Goal: Task Accomplishment & Management: Manage account settings

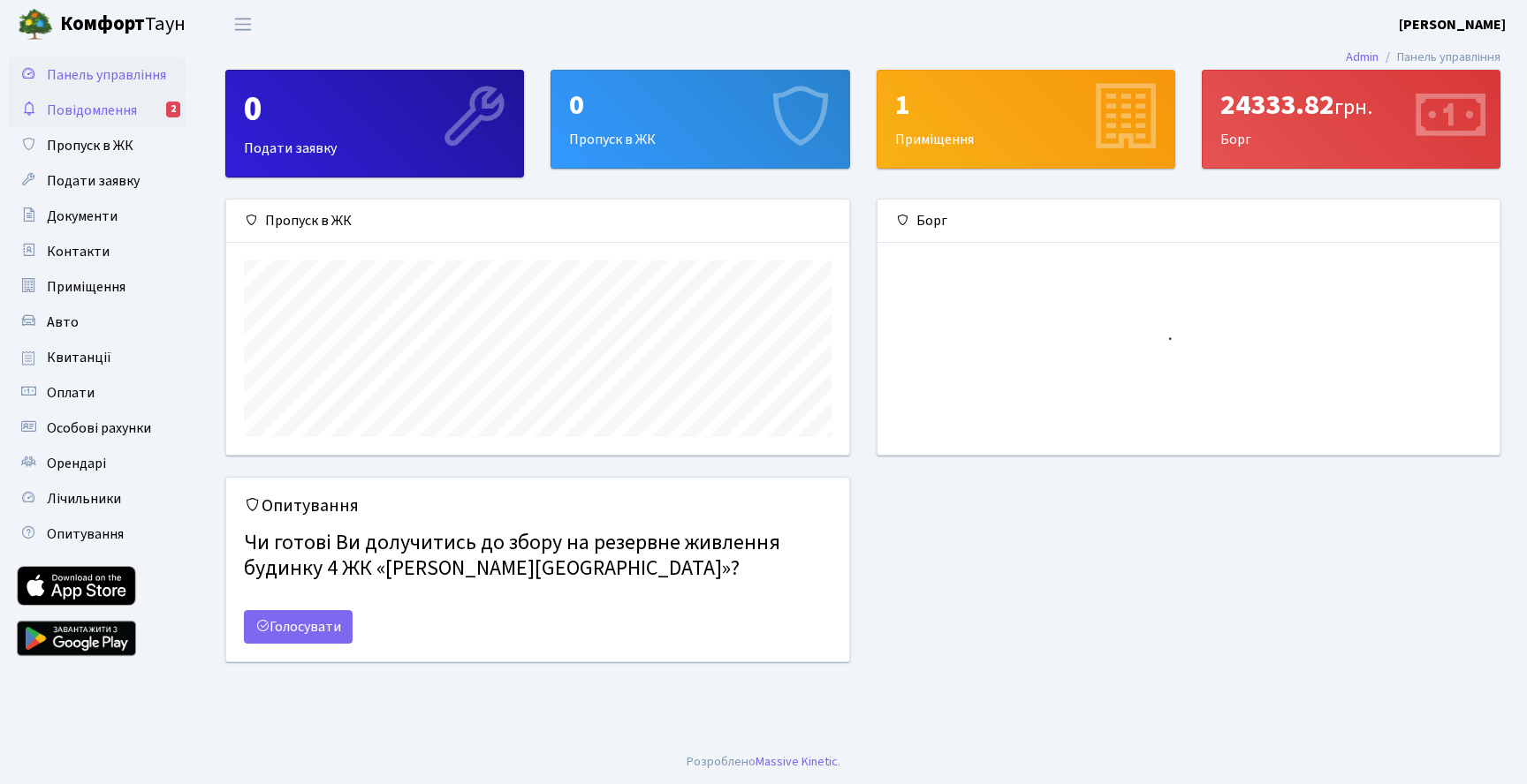
scroll to position [255, 623]
click at [132, 108] on span "Повідомлення" at bounding box center [92, 110] width 90 height 19
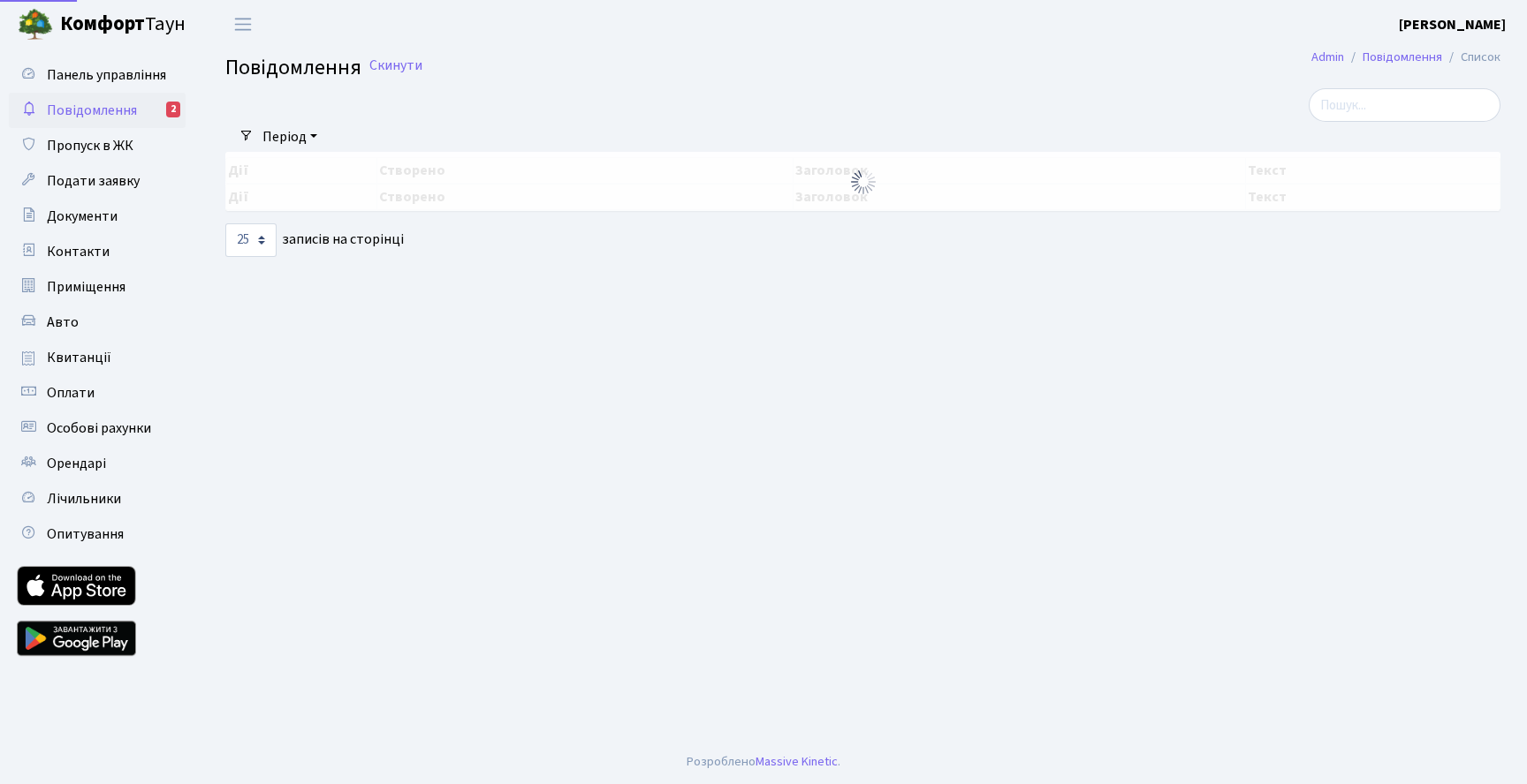
select select "25"
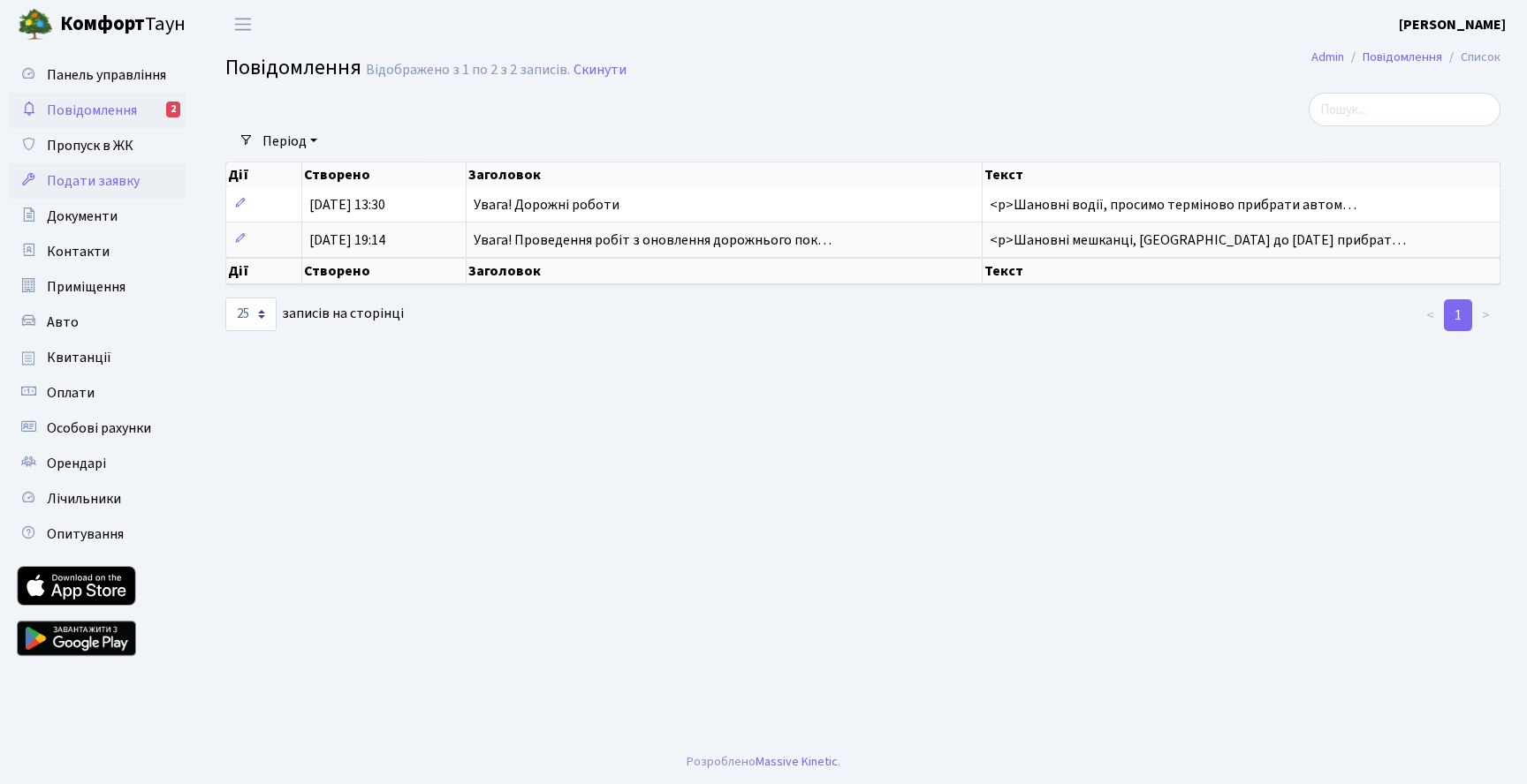
click at [116, 184] on span "Подати заявку" at bounding box center [94, 181] width 93 height 19
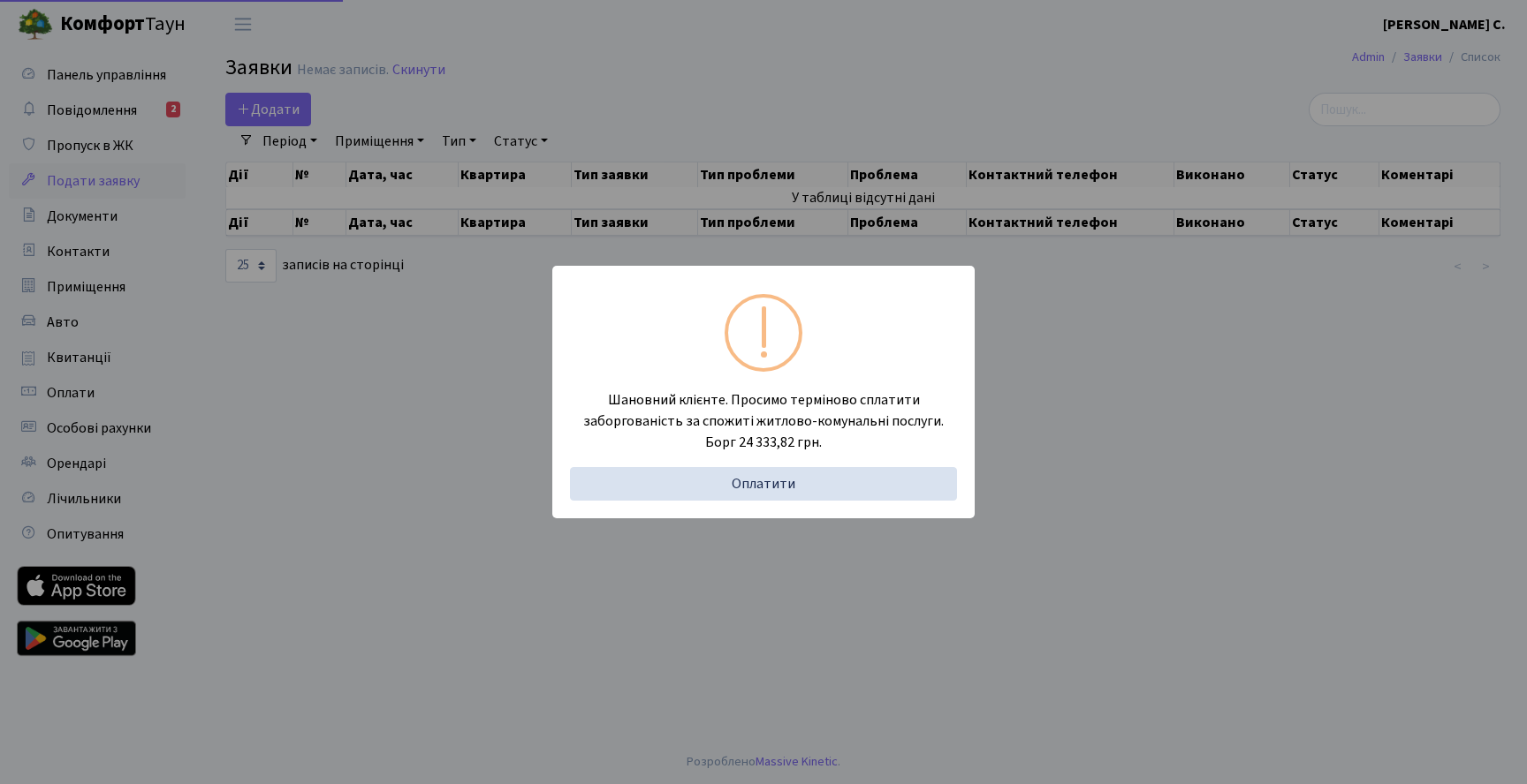
select select "25"
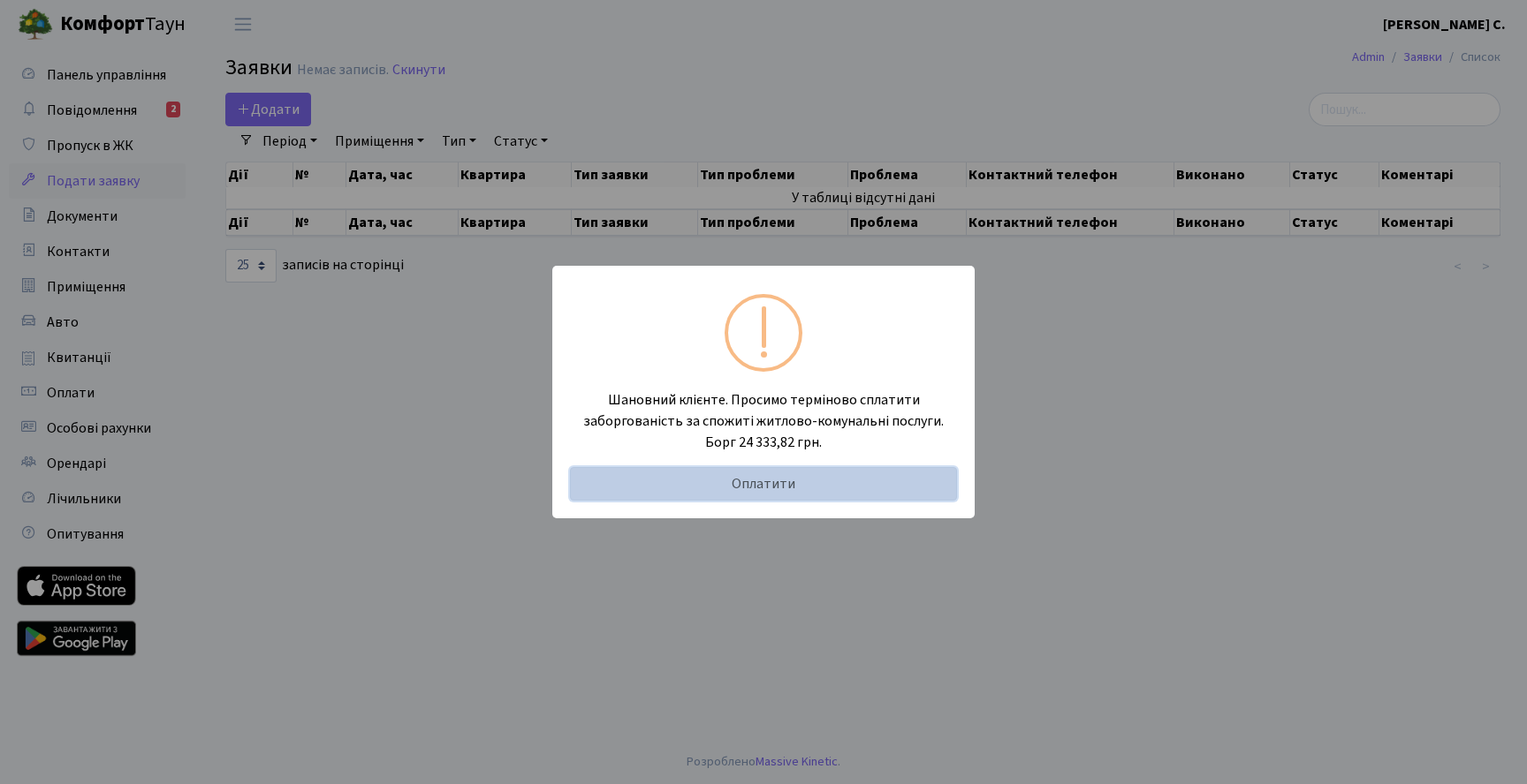
click at [754, 479] on link "Оплатити" at bounding box center [764, 483] width 387 height 34
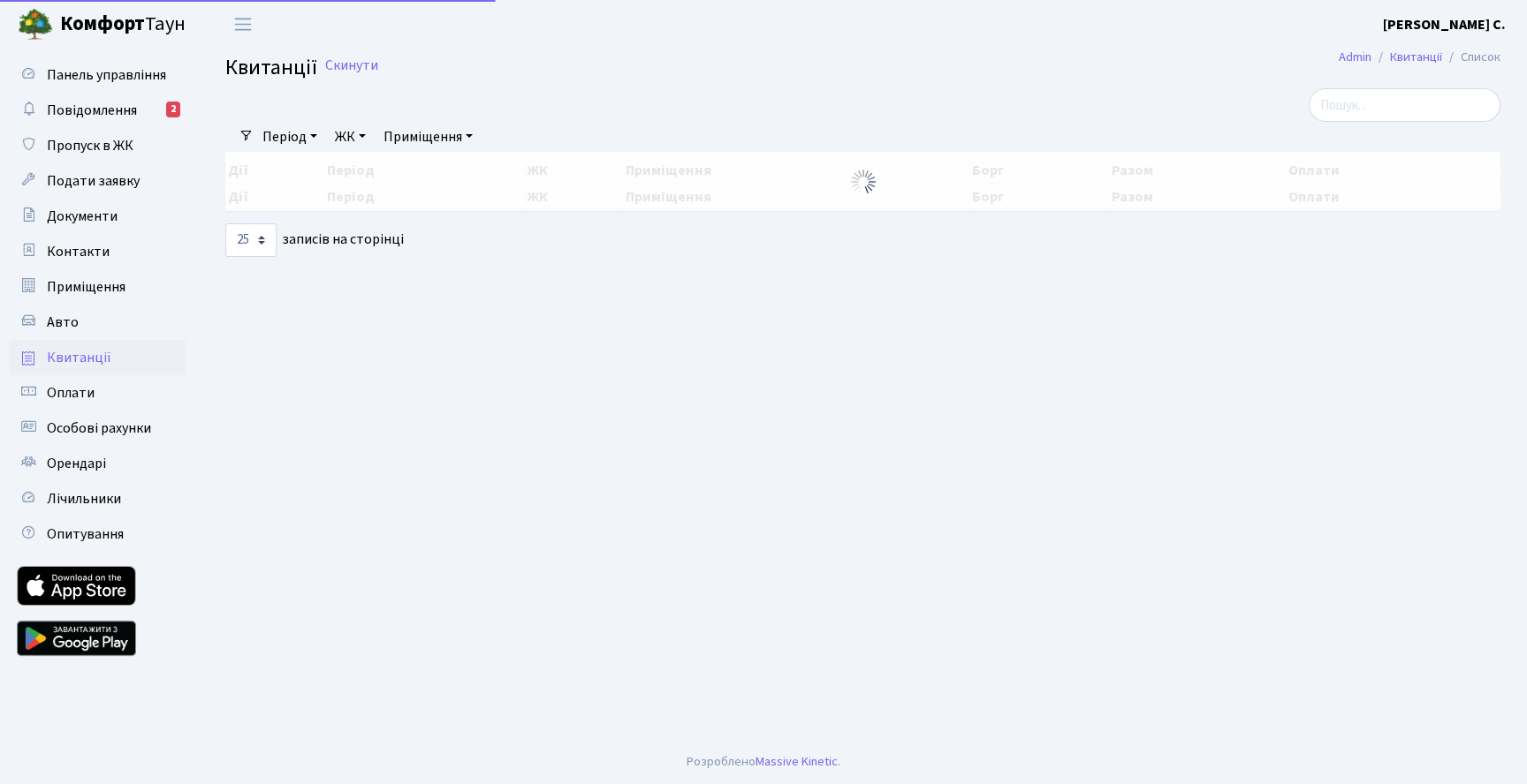
select select "25"
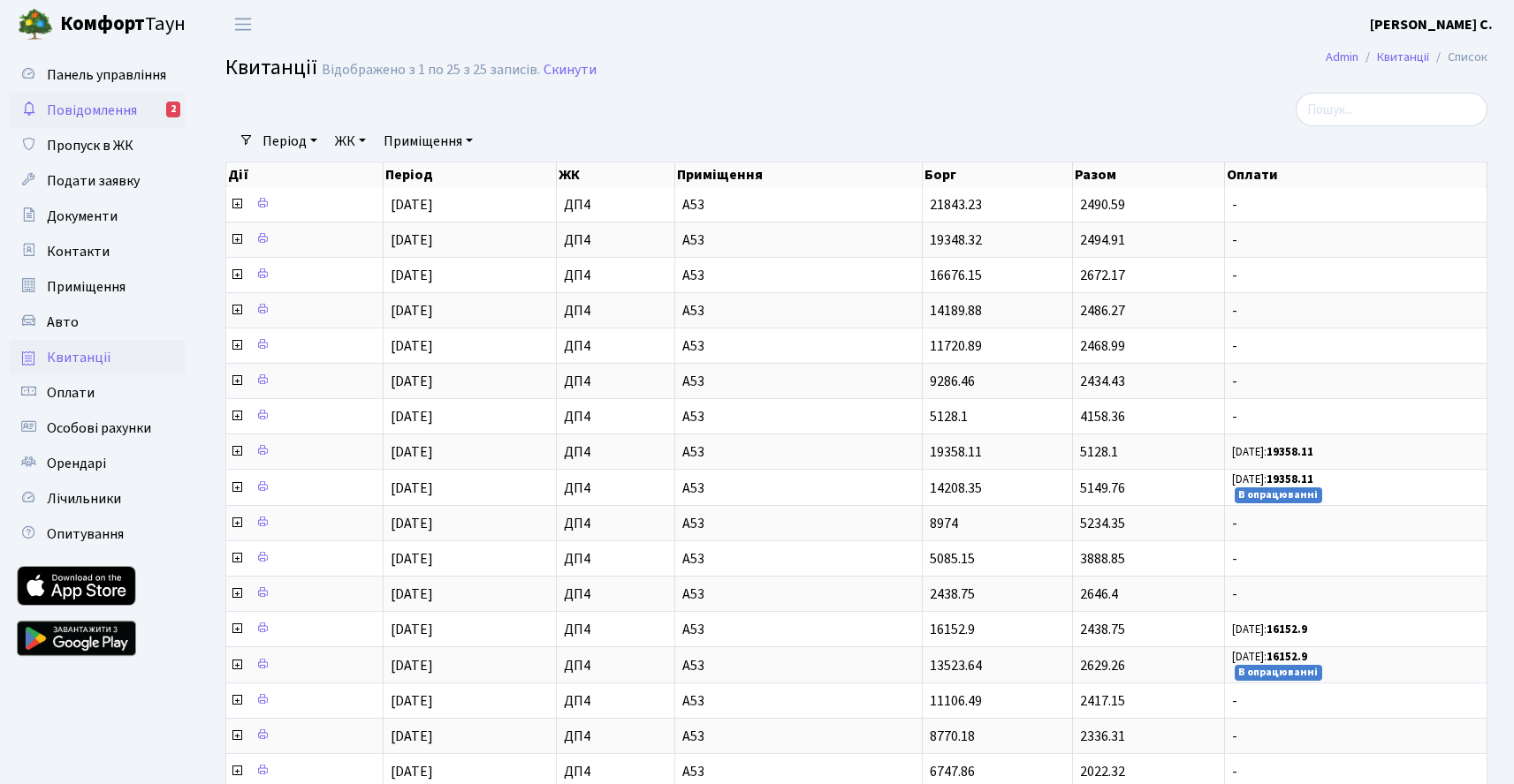
click at [105, 110] on span "Повідомлення" at bounding box center [92, 110] width 90 height 19
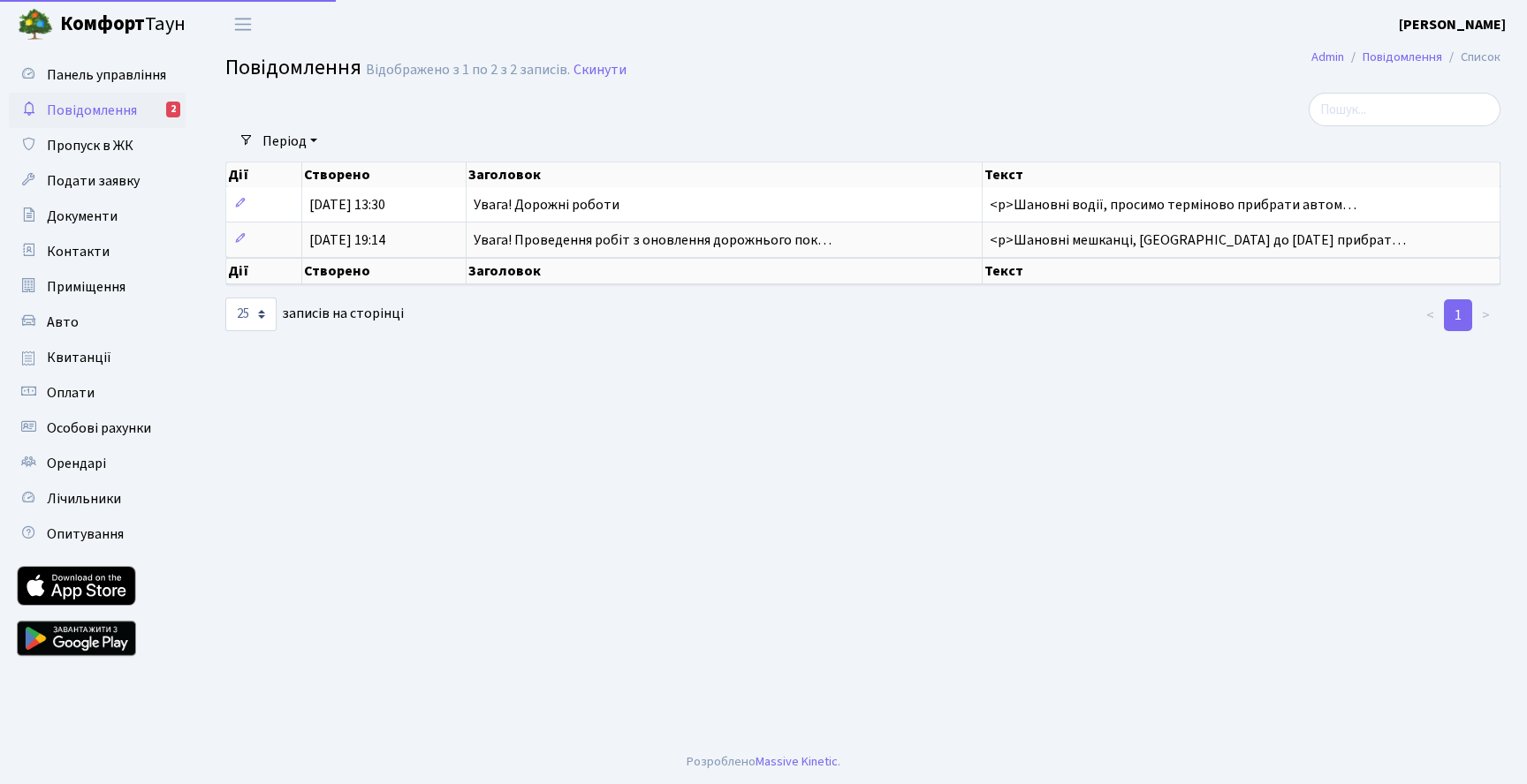
select select "25"
click at [101, 188] on span "Подати заявку" at bounding box center [94, 181] width 93 height 19
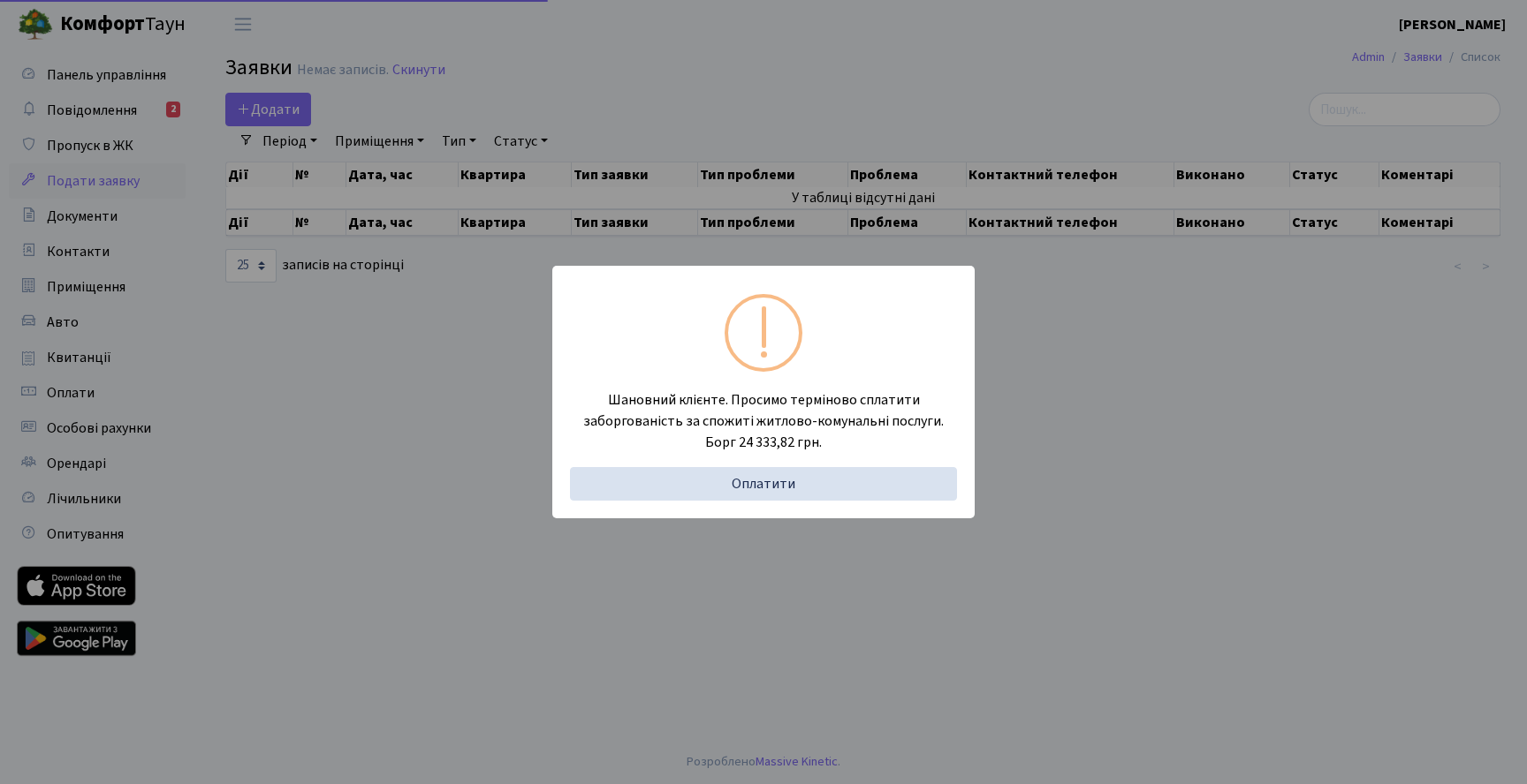
select select "25"
click at [434, 445] on div "Шановний клієнте. Просимо терміново сплатити заборгованість за спожиті житлово-…" at bounding box center [764, 392] width 1527 height 784
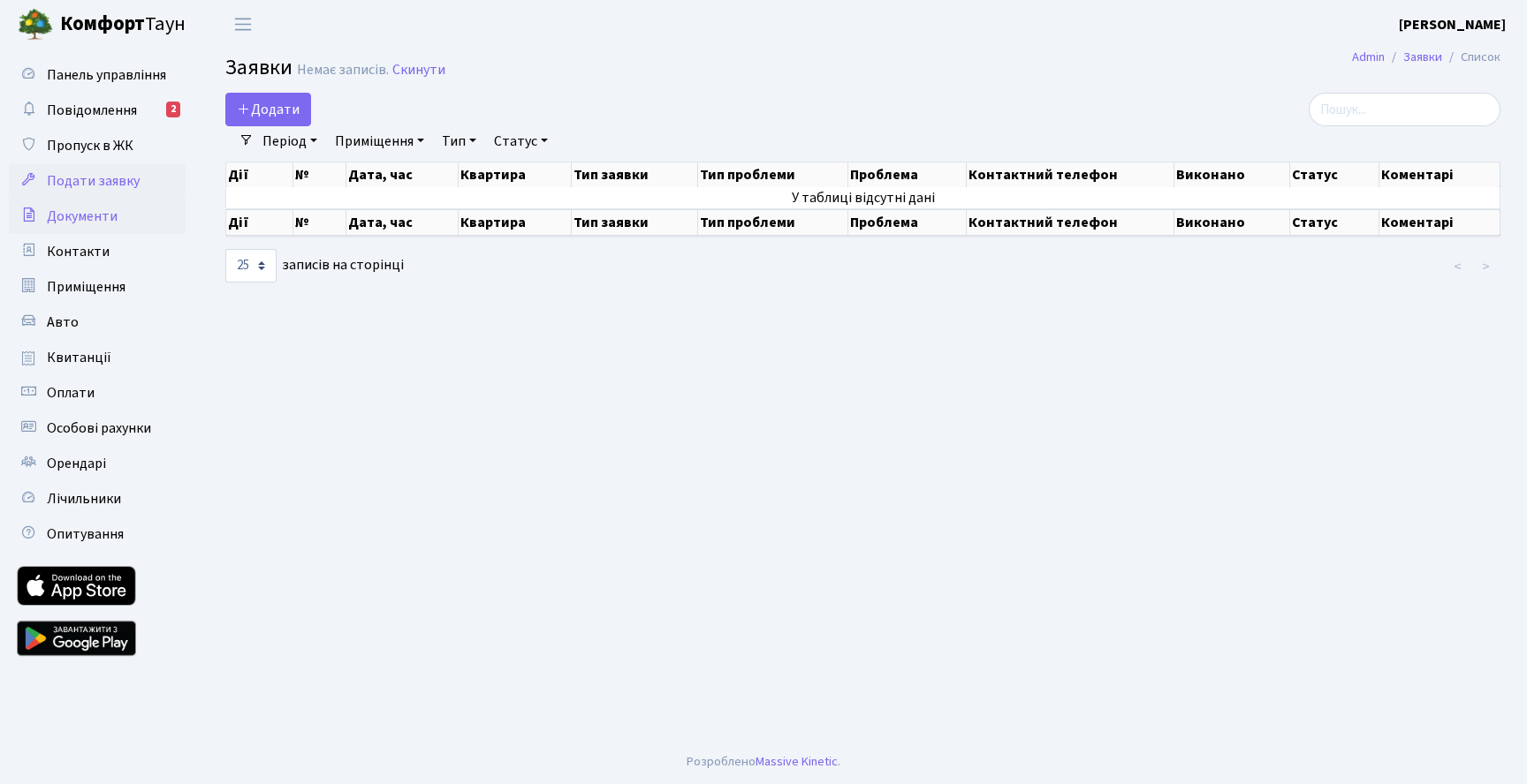
click at [100, 223] on span "Документи" at bounding box center [83, 216] width 71 height 19
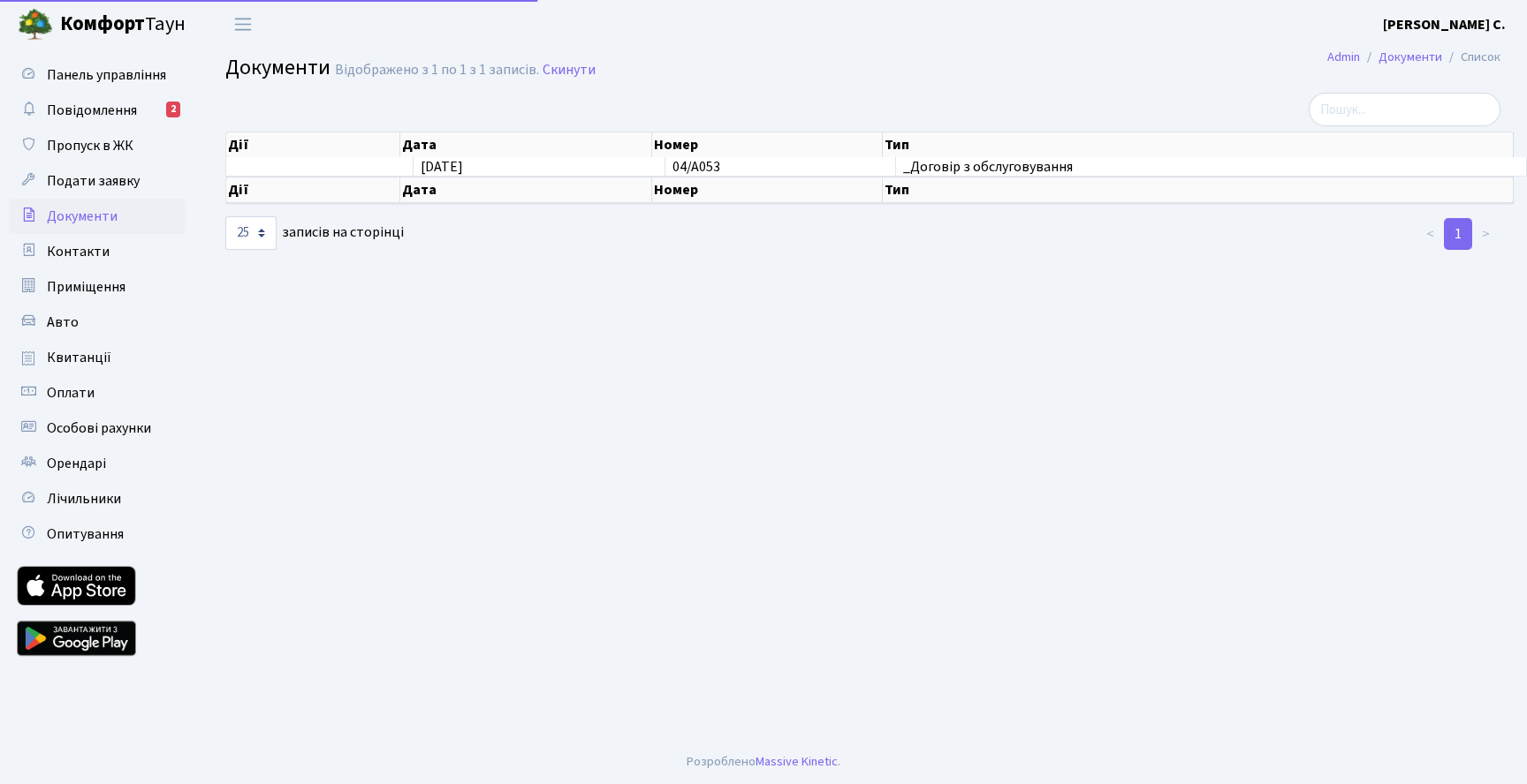
select select "25"
click at [91, 252] on span "Контакти" at bounding box center [78, 251] width 63 height 19
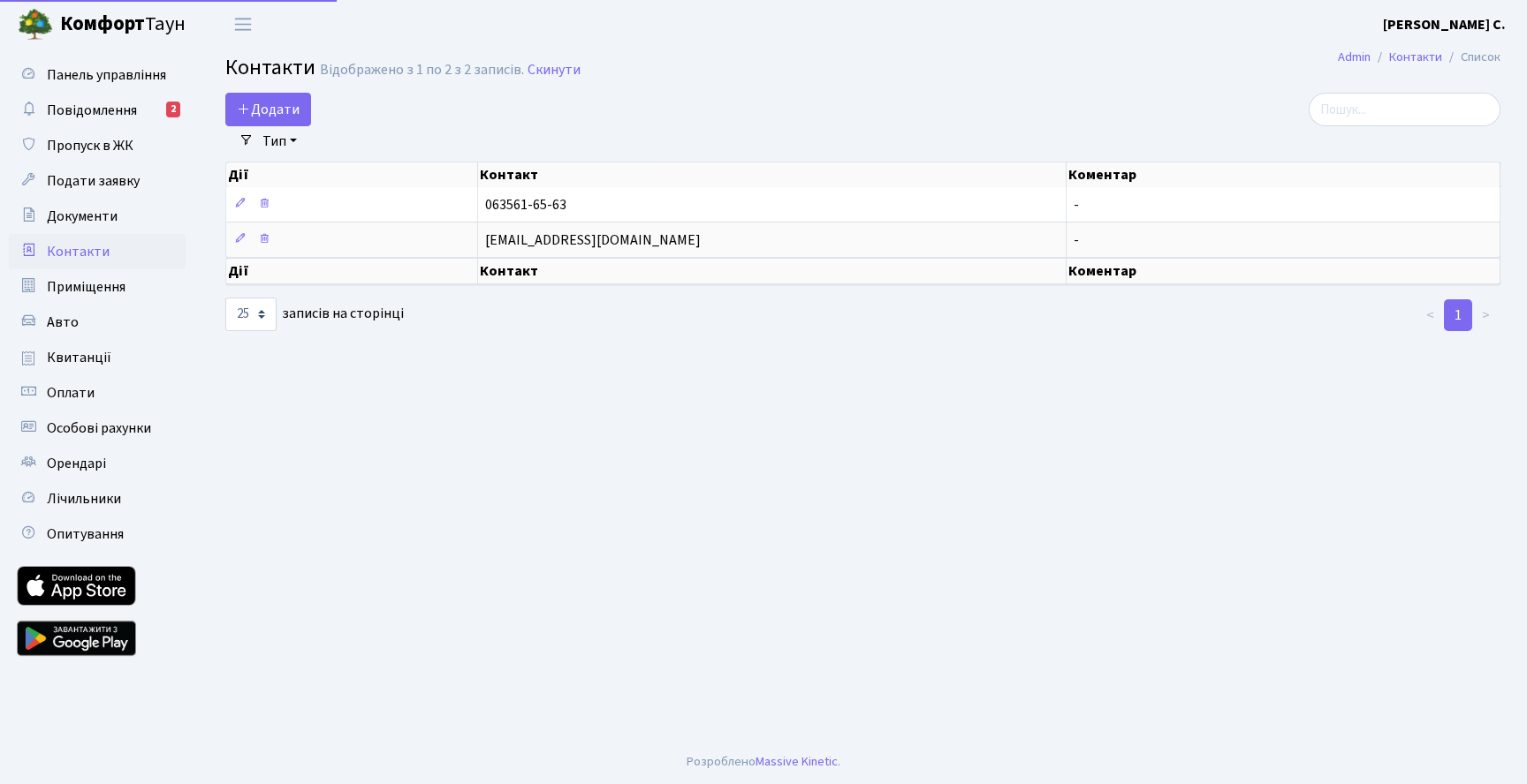
select select "25"
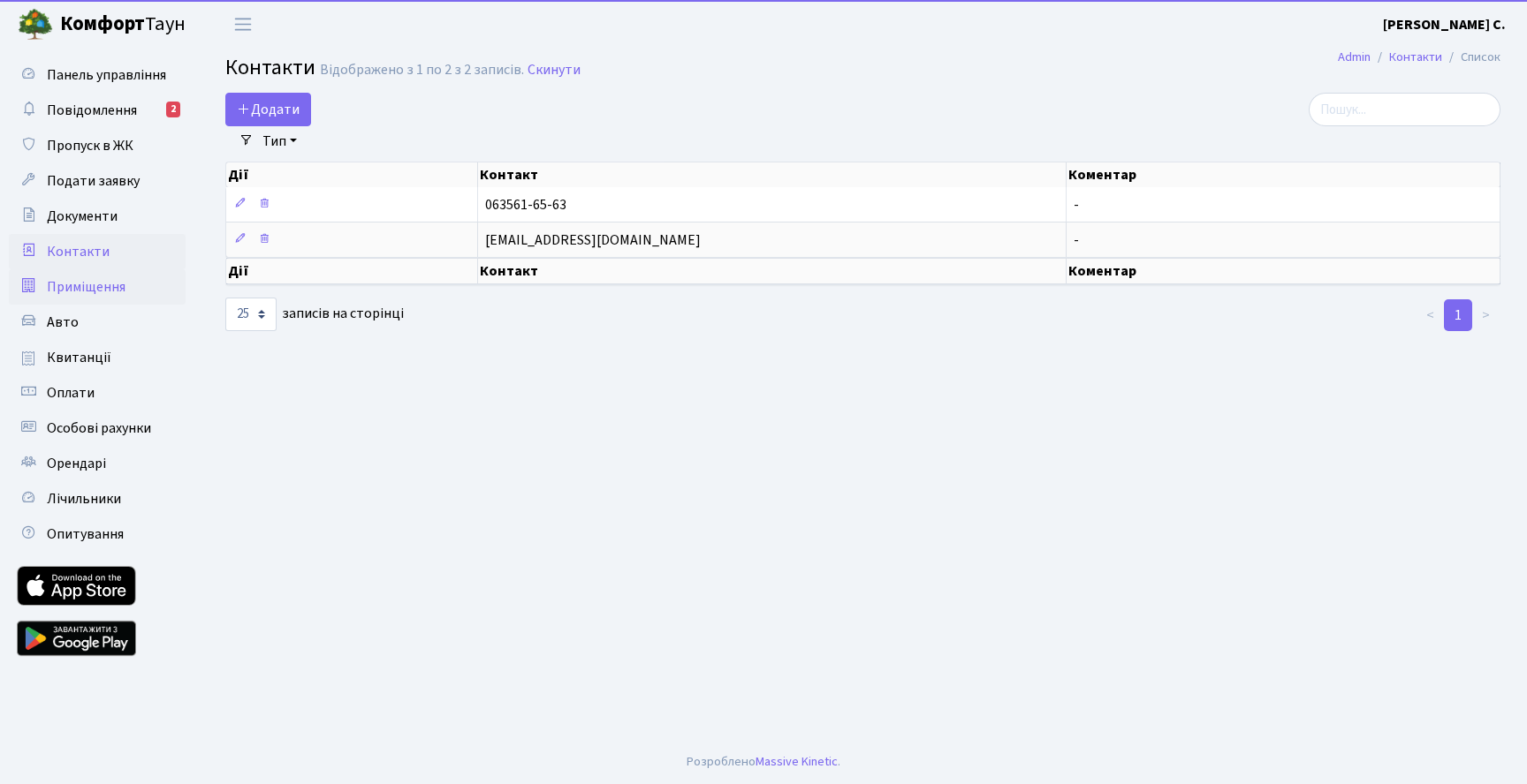
click at [92, 293] on span "Приміщення" at bounding box center [86, 286] width 79 height 19
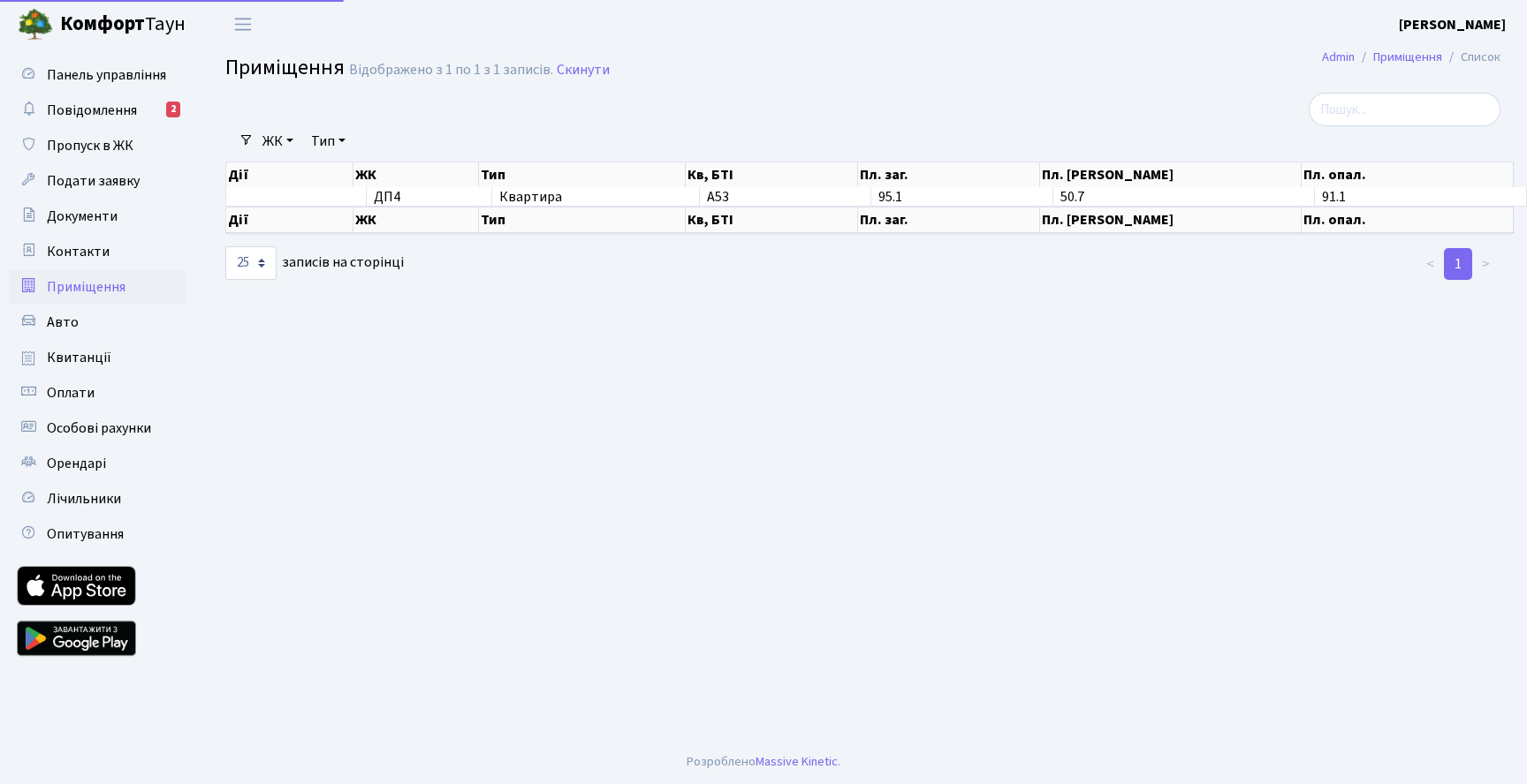
select select "25"
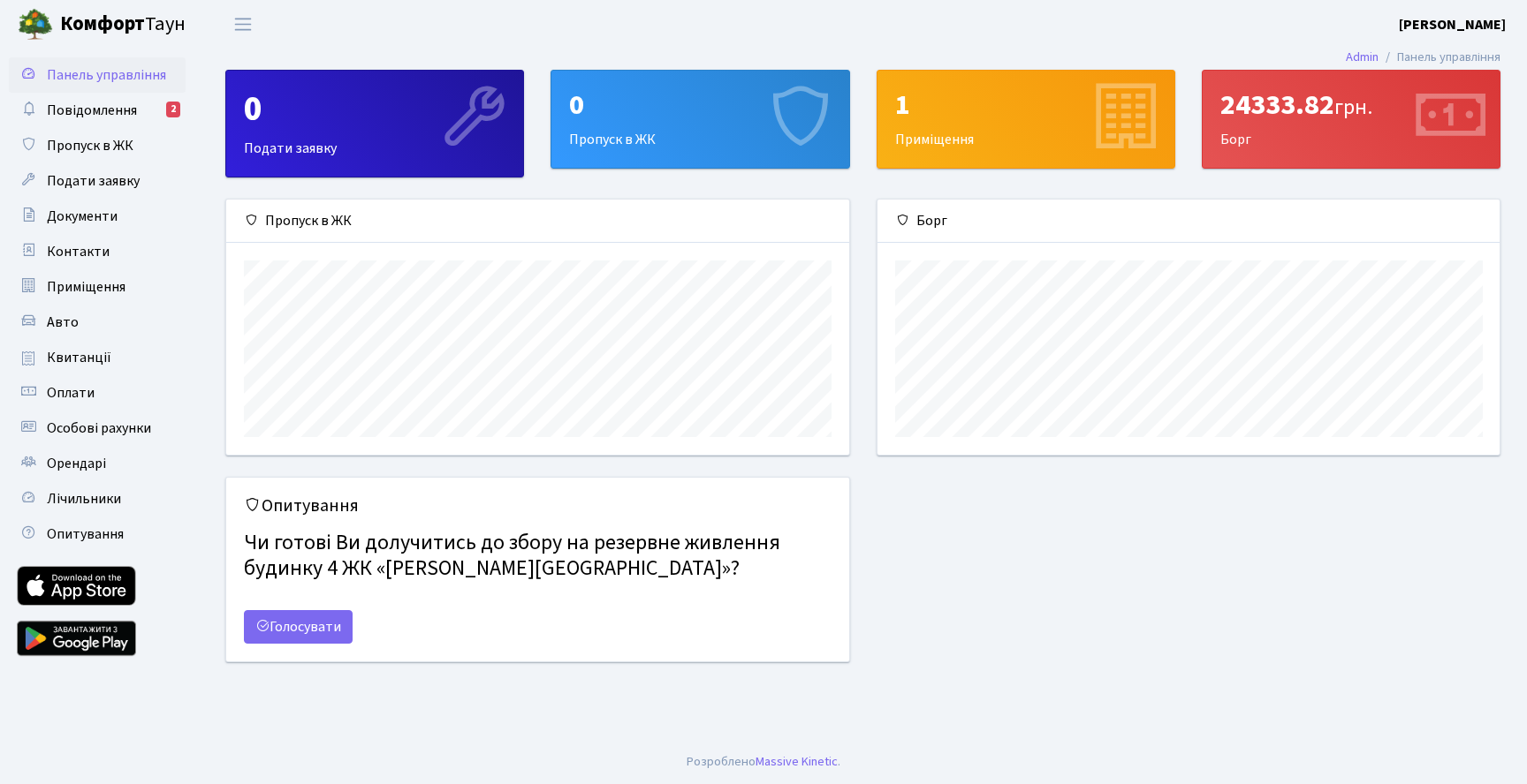
scroll to position [255, 623]
click at [334, 617] on link "Голосувати" at bounding box center [298, 627] width 109 height 34
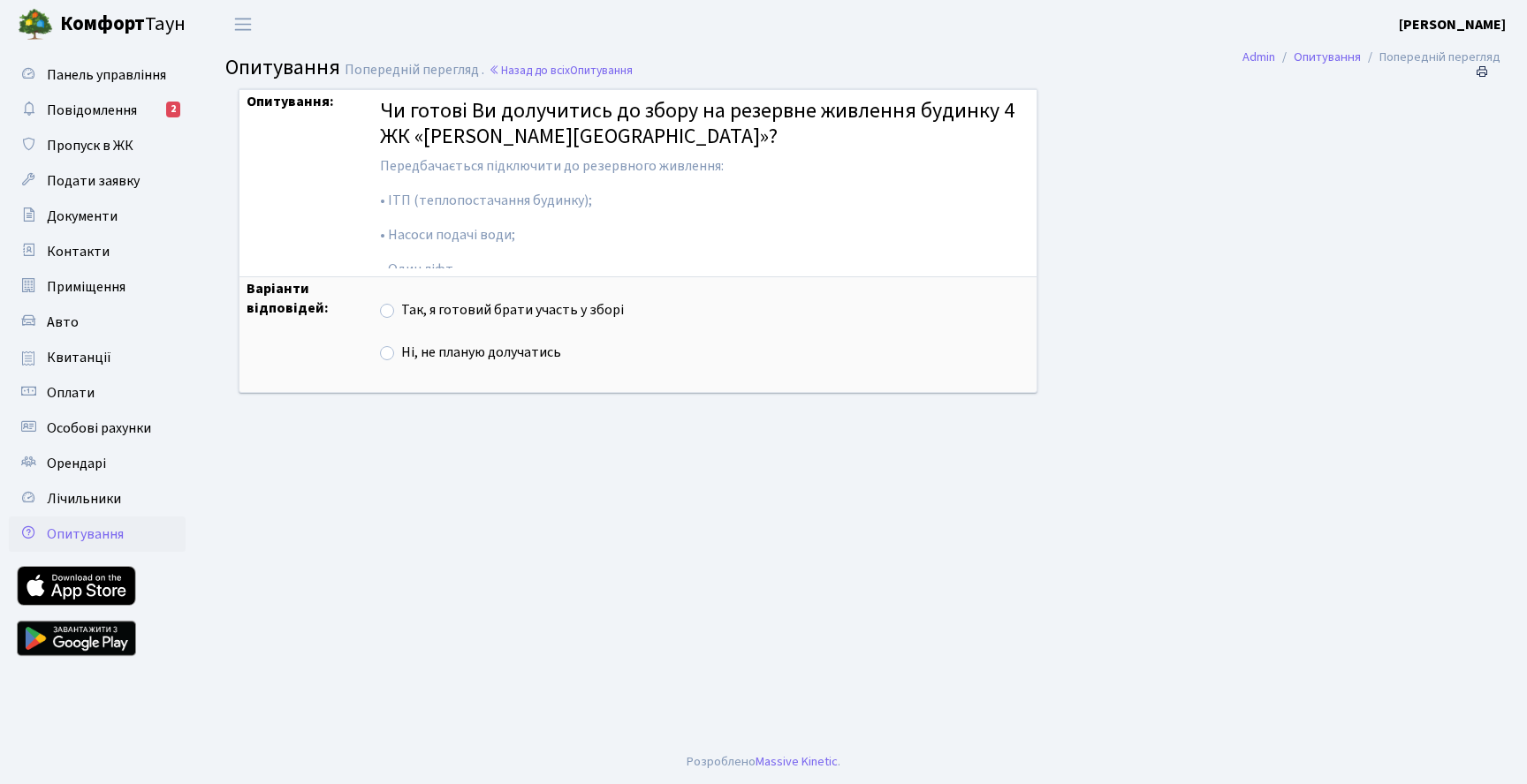
click at [403, 314] on div "Так, я готовий брати участь у зборі" at bounding box center [704, 311] width 650 height 21
click at [401, 312] on div "Так, я готовий брати участь у зборі" at bounding box center [704, 311] width 650 height 21
click at [401, 309] on label "Так, я готовий брати участь у зборі" at bounding box center [512, 311] width 223 height 20
click at [401, 309] on input "Так, я готовий брати участь у зборі" at bounding box center [406, 306] width 12 height 12
radio input "true"
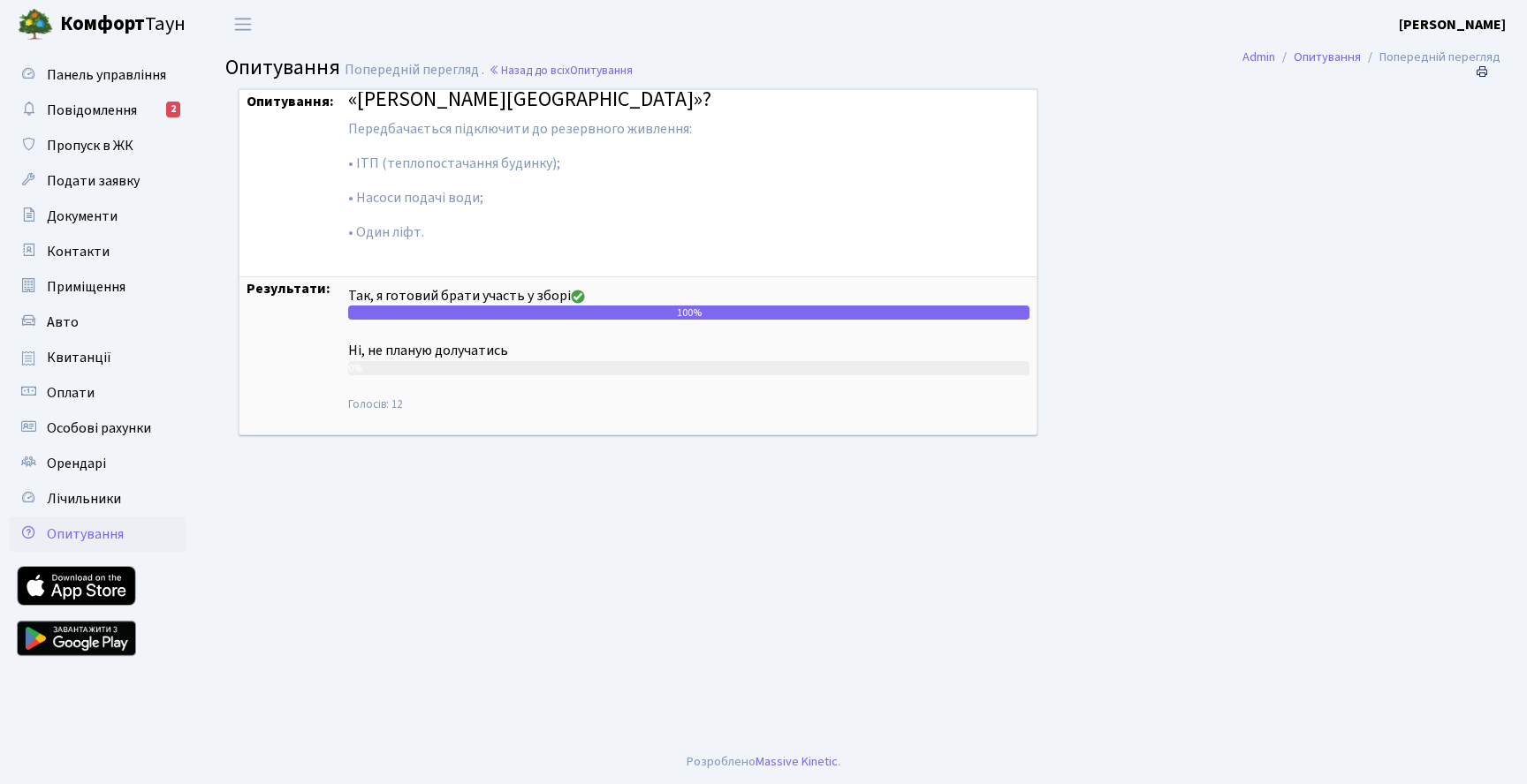
scroll to position [108, 0]
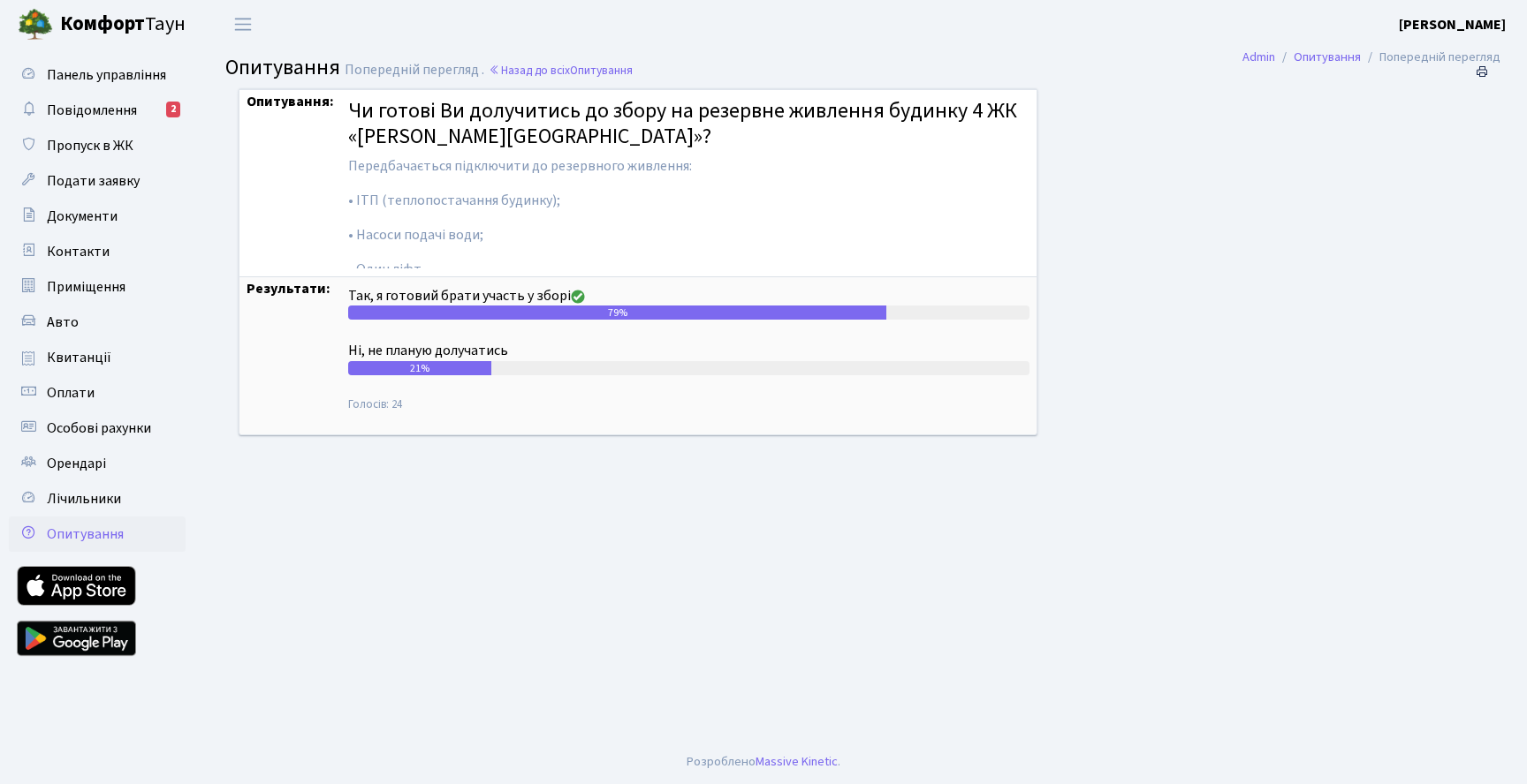
click at [604, 305] on div "79%" at bounding box center [617, 313] width 538 height 15
click at [686, 311] on div "79%" at bounding box center [617, 313] width 538 height 15
click at [560, 295] on div "Так, я готовий брати участь у зборі" at bounding box center [689, 296] width 682 height 20
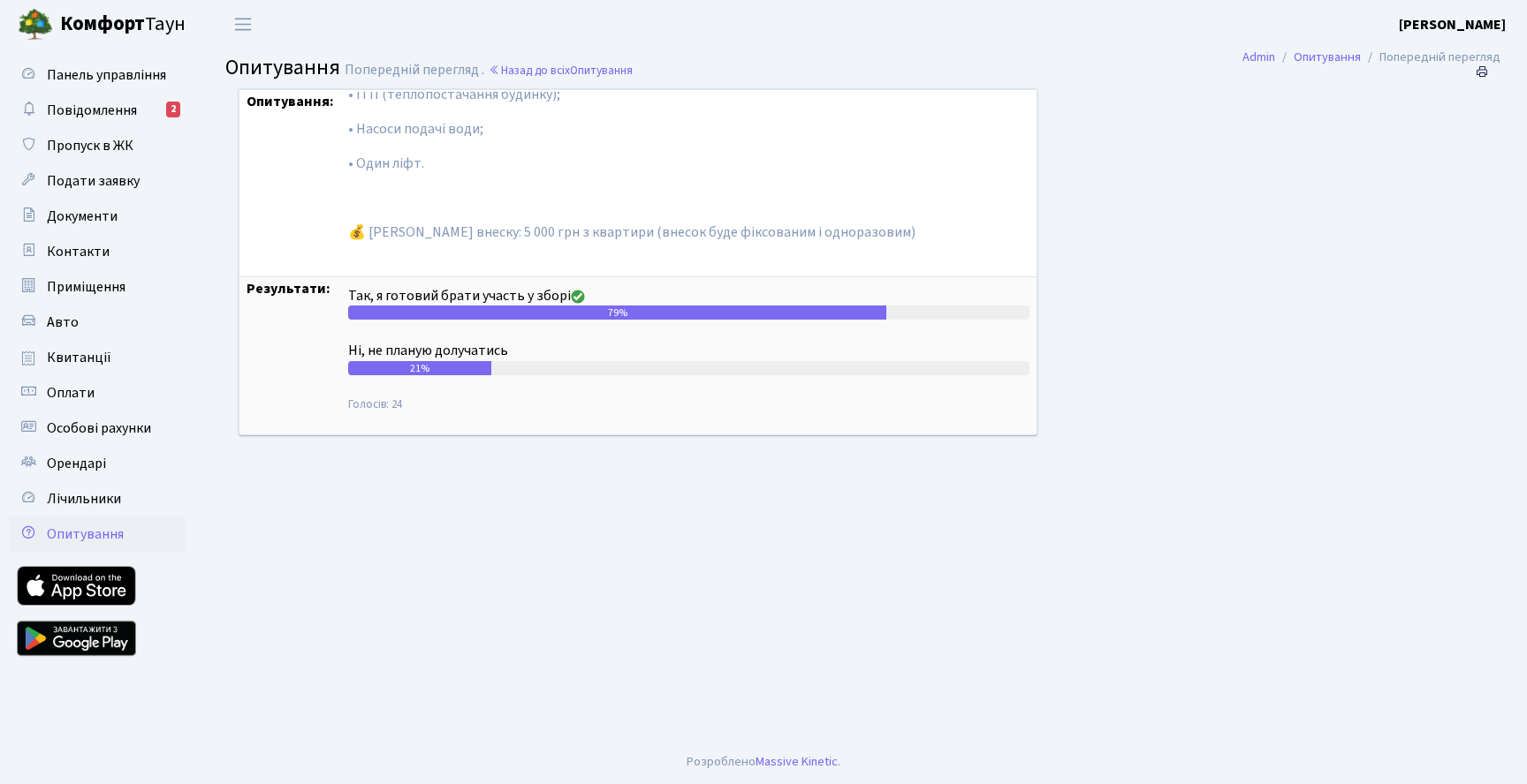
scroll to position [108, 0]
click at [465, 366] on div "21%" at bounding box center [420, 369] width 144 height 15
click at [615, 305] on div "79%" at bounding box center [617, 313] width 538 height 15
click at [163, 115] on link "Повідомлення 2" at bounding box center [97, 110] width 176 height 35
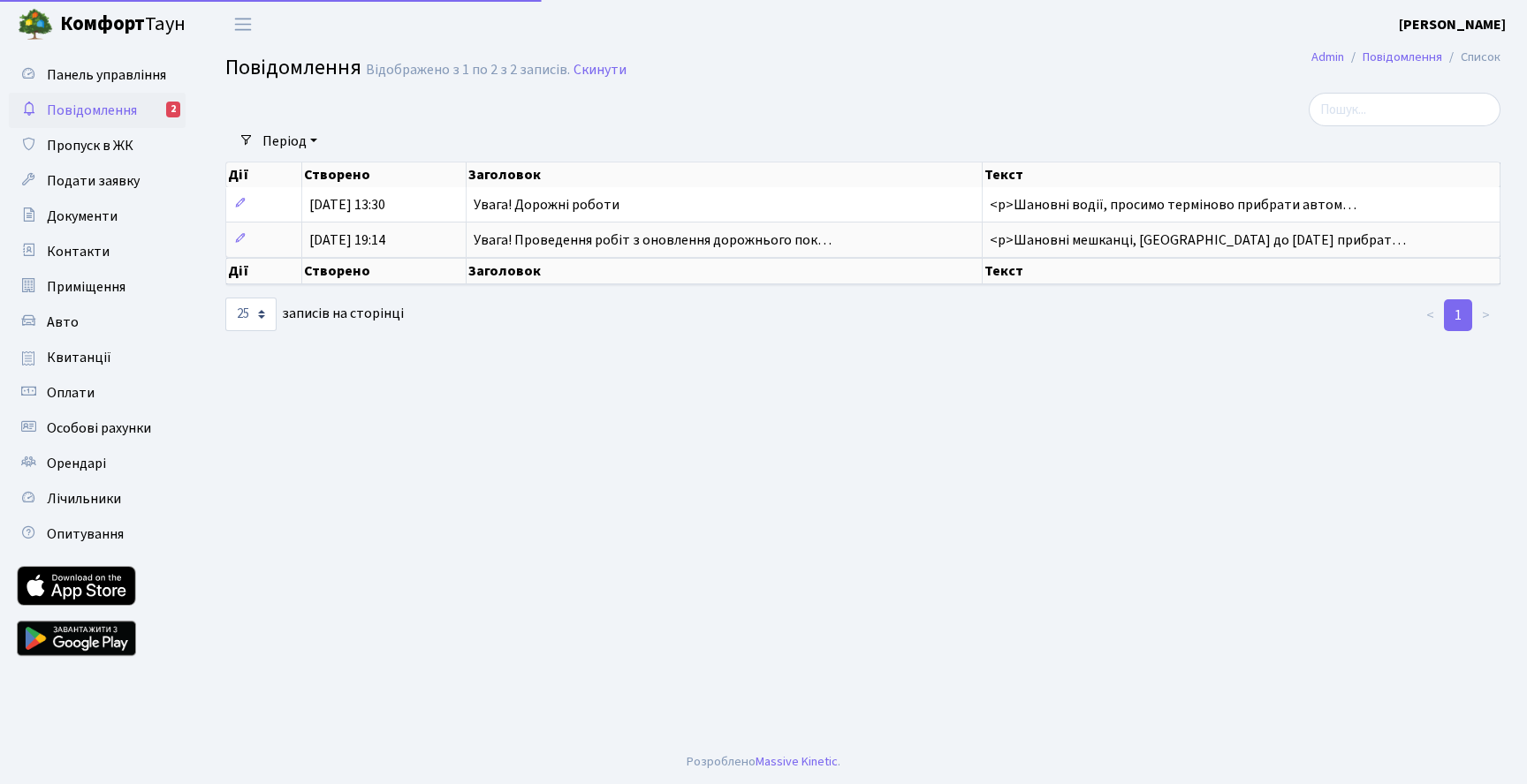
select select "25"
click at [110, 529] on span "Опитування" at bounding box center [85, 534] width 77 height 19
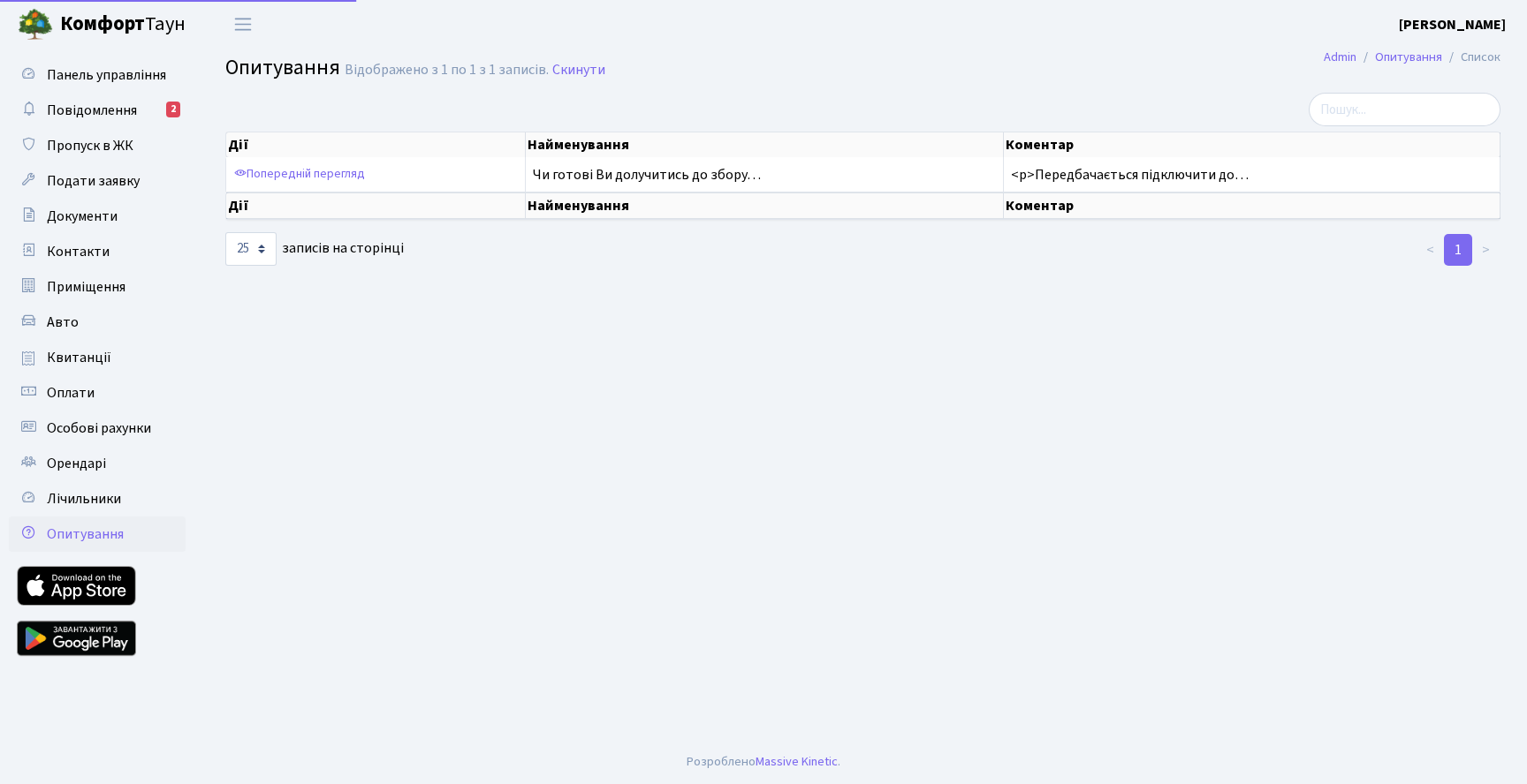
select select "25"
click at [71, 500] on span "Лічильники" at bounding box center [85, 499] width 75 height 19
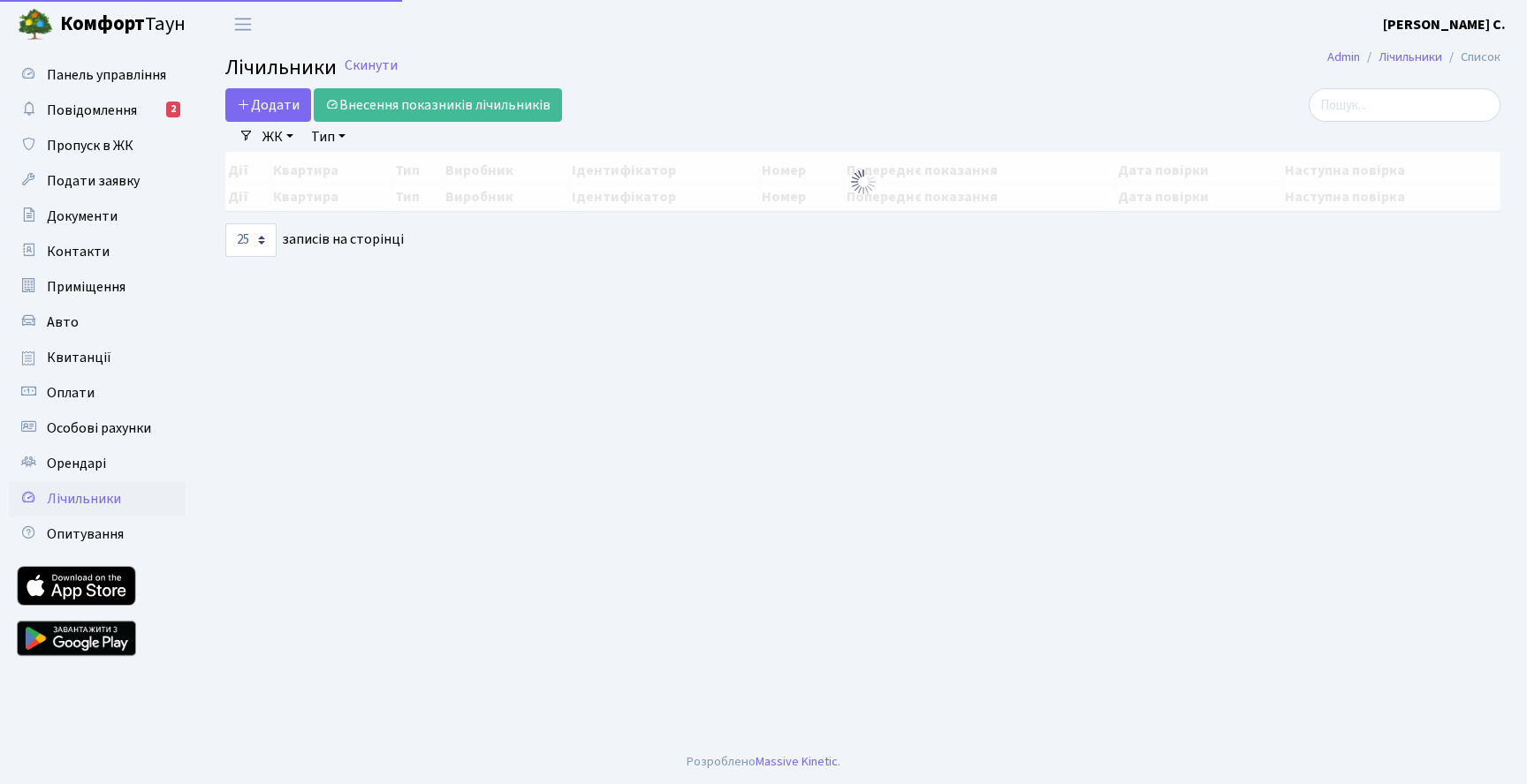
select select "25"
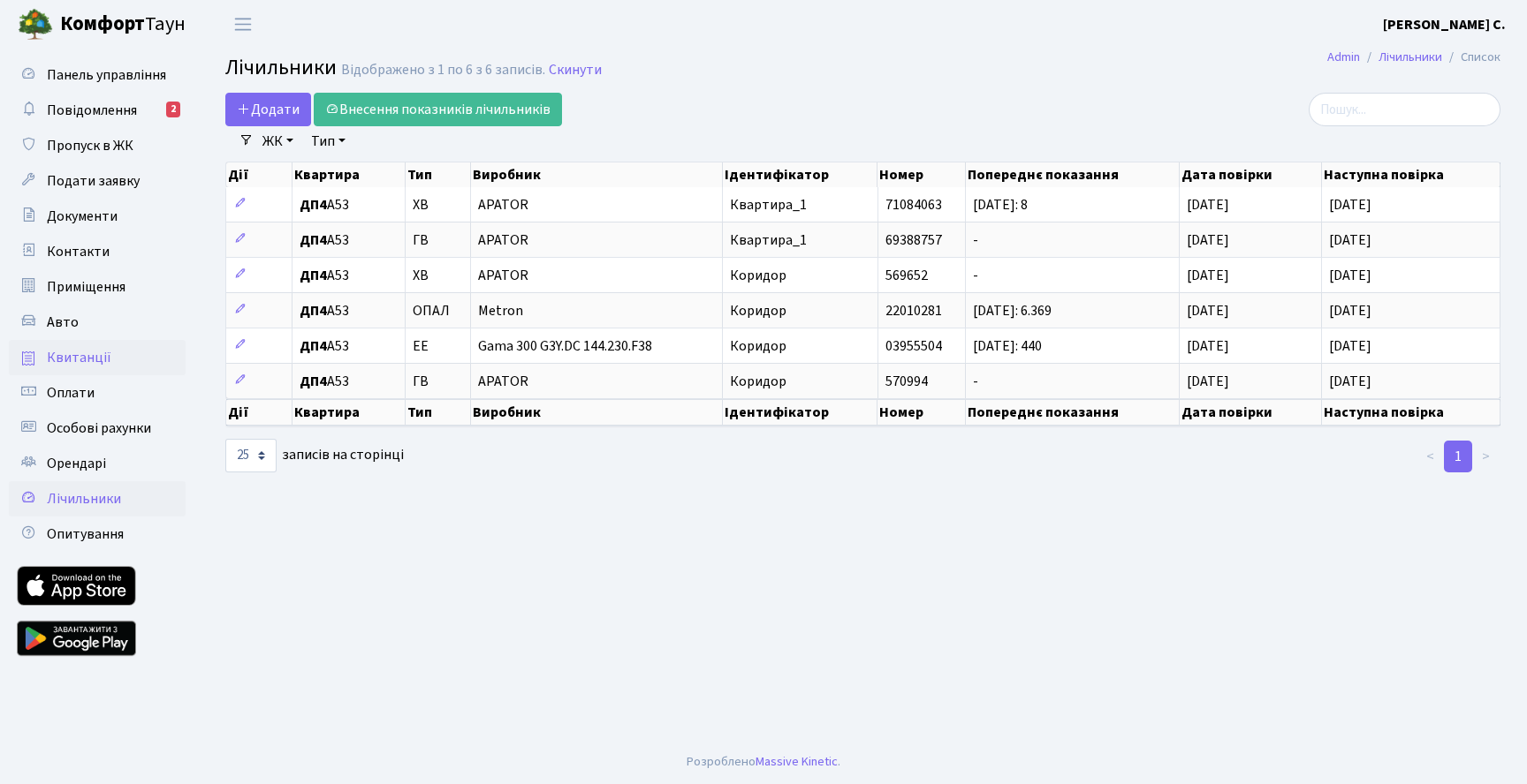
click at [114, 356] on link "Квитанції" at bounding box center [97, 357] width 176 height 35
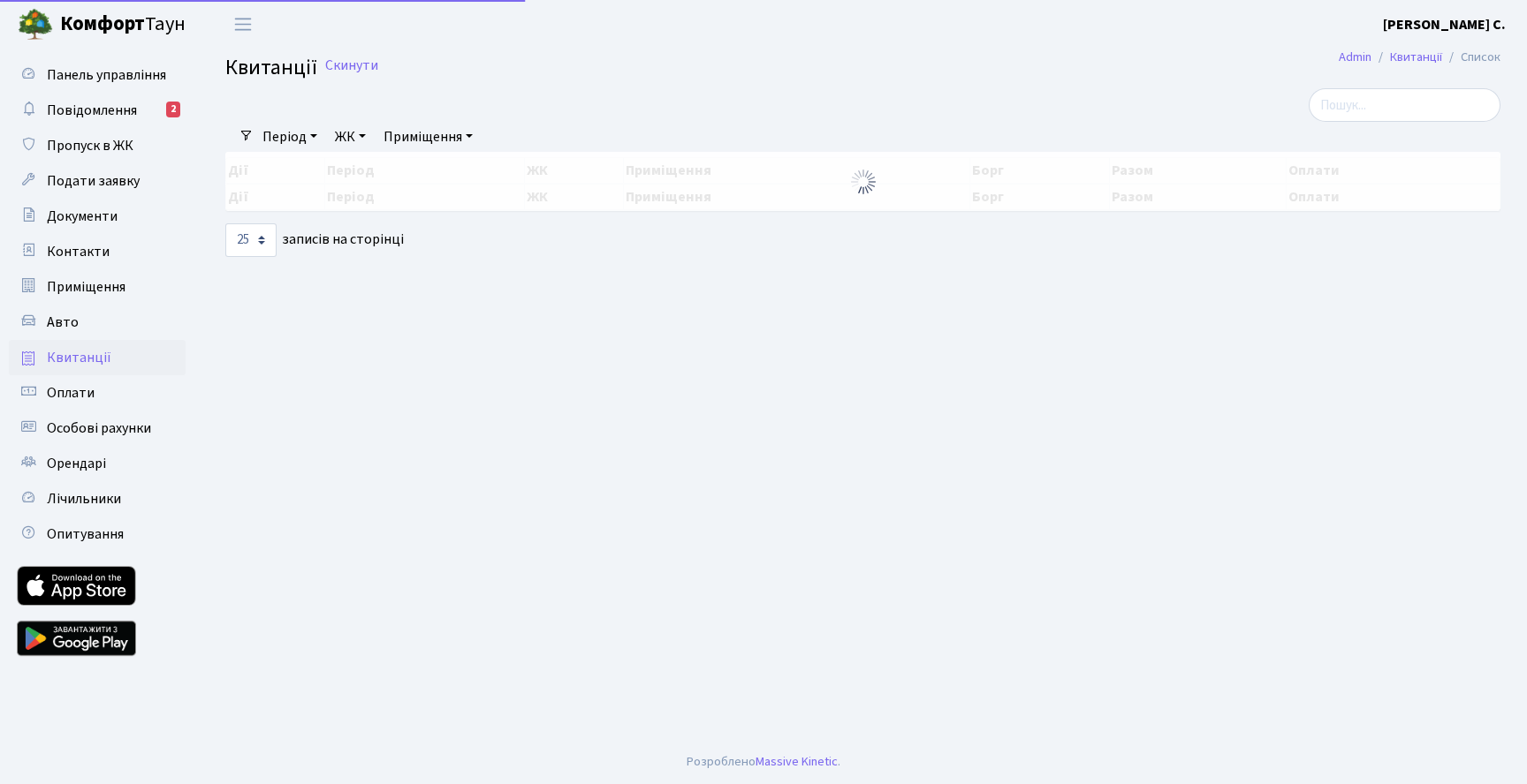
select select "25"
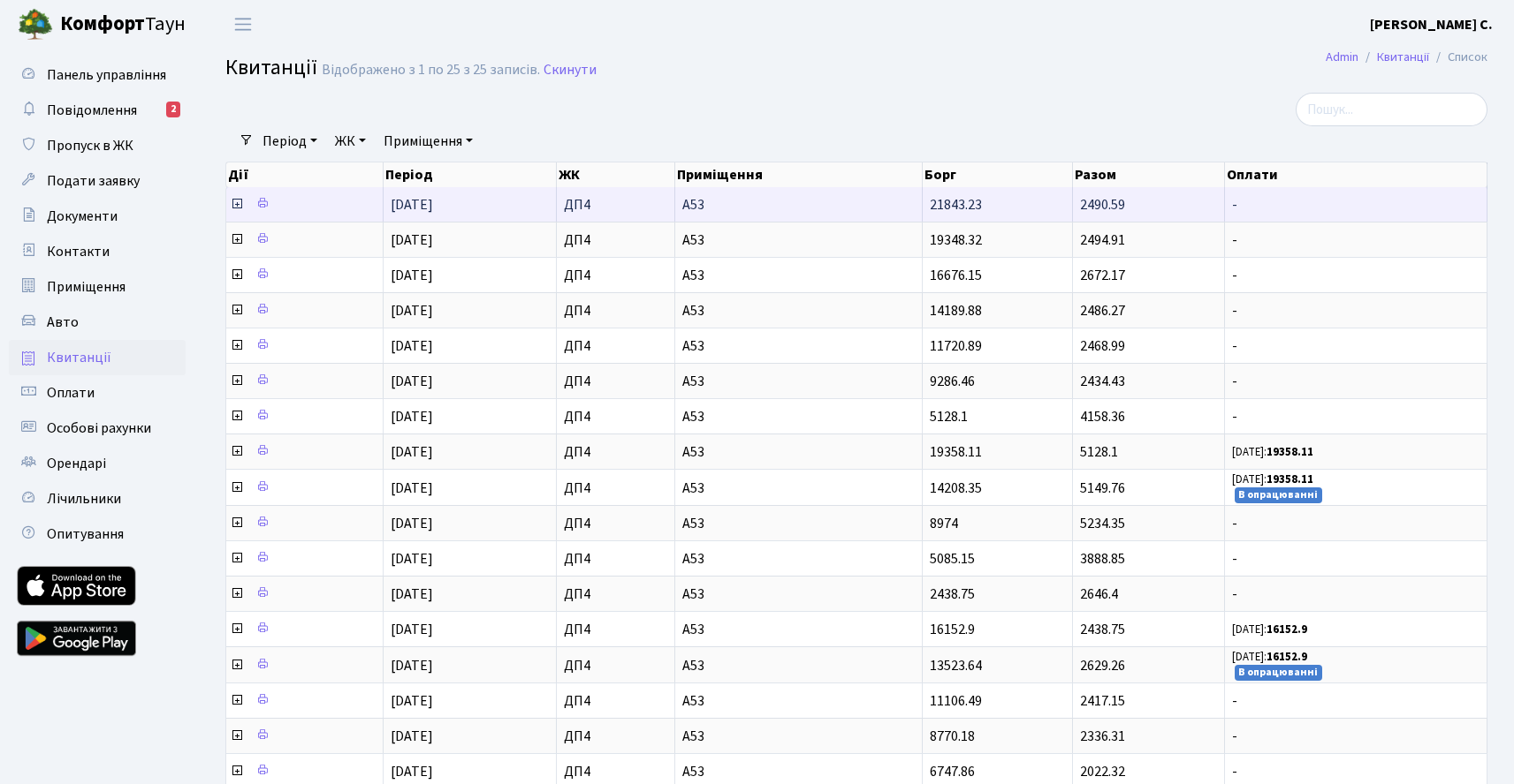
click at [772, 208] on span "А53" at bounding box center [799, 205] width 233 height 15
click at [1144, 206] on td "2490.59" at bounding box center [1148, 204] width 152 height 35
click at [234, 203] on icon at bounding box center [237, 204] width 15 height 15
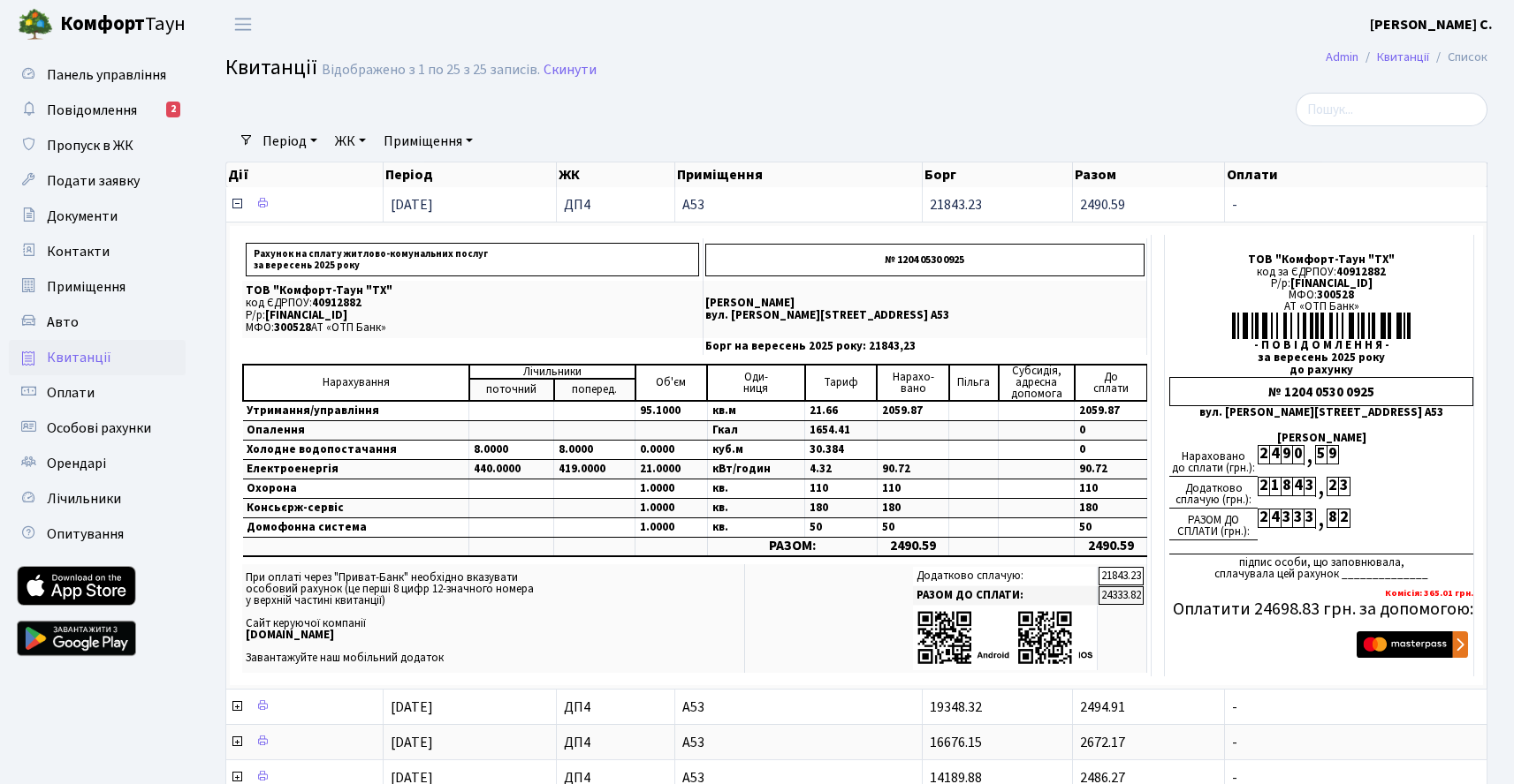
click at [236, 203] on icon at bounding box center [237, 204] width 15 height 15
